Goal: Transaction & Acquisition: Purchase product/service

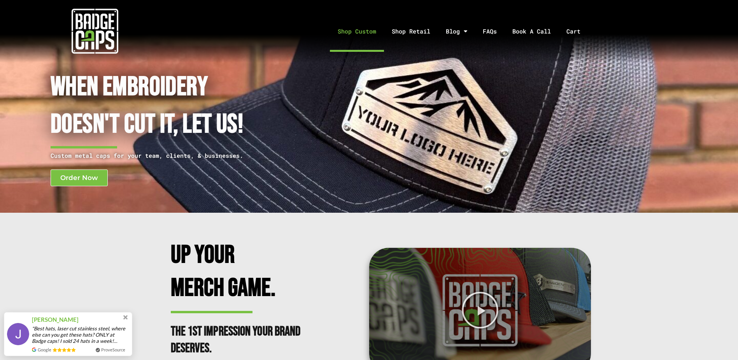
click at [373, 24] on link "Shop Custom" at bounding box center [357, 31] width 54 height 41
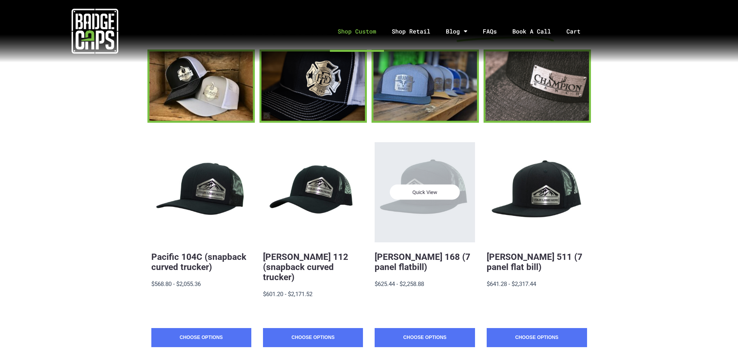
scroll to position [78, 0]
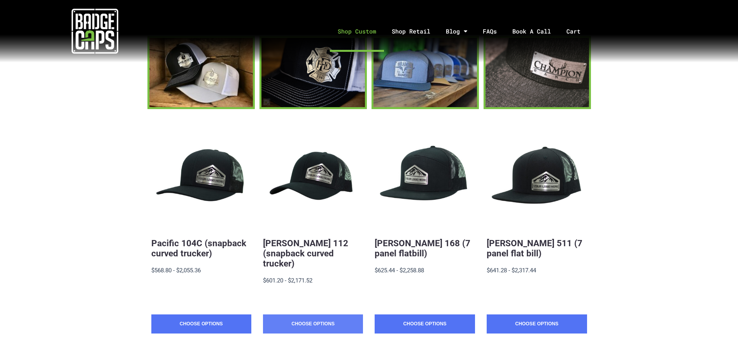
click at [312, 314] on link "Choose Options" at bounding box center [313, 323] width 100 height 19
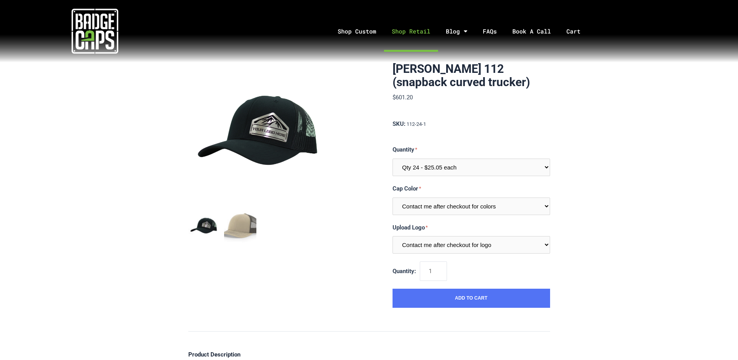
click at [398, 33] on link "Shop Retail" at bounding box center [411, 31] width 54 height 41
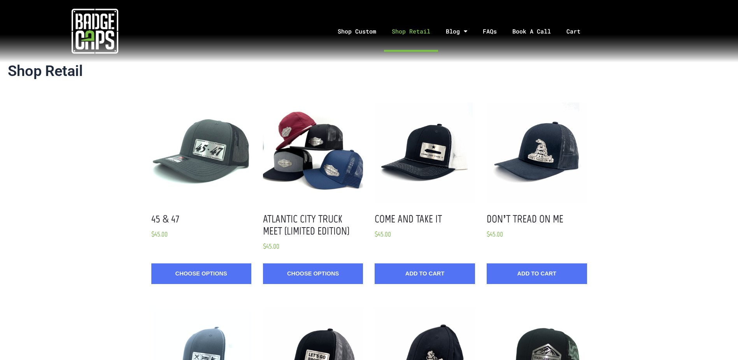
click at [85, 24] on img at bounding box center [95, 31] width 47 height 47
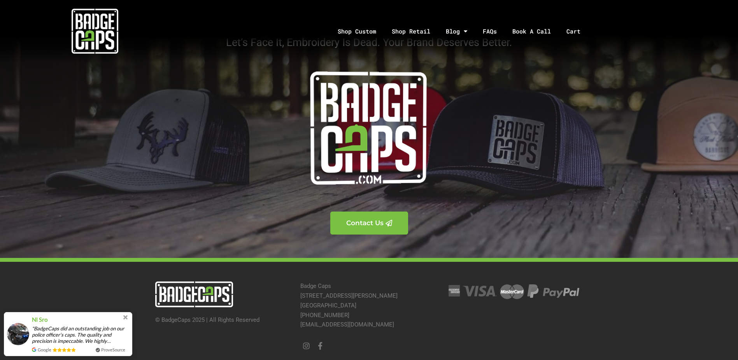
scroll to position [2037, 0]
